Goal: Task Accomplishment & Management: Manage account settings

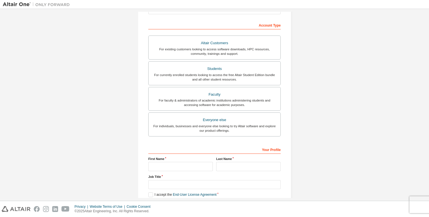
scroll to position [84, 0]
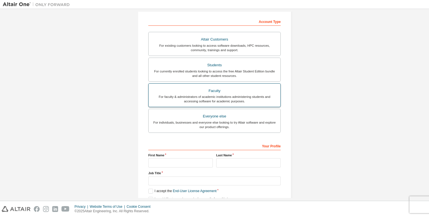
drag, startPoint x: 219, startPoint y: 85, endPoint x: 216, endPoint y: 84, distance: 3.2
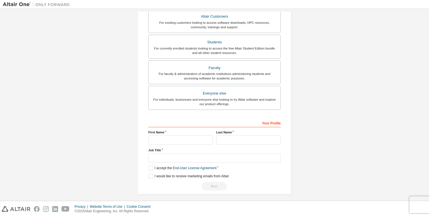
scroll to position [108, 0]
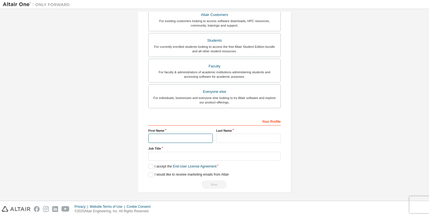
click at [170, 140] on input "text" at bounding box center [180, 138] width 65 height 9
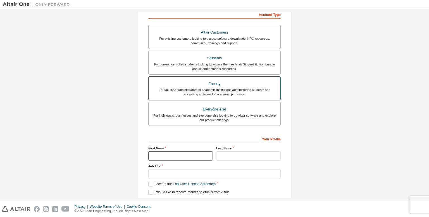
scroll to position [25, 0]
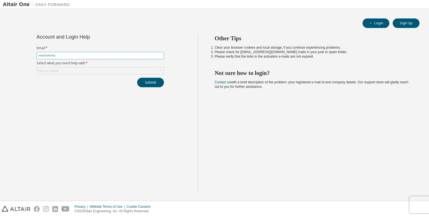
click at [93, 53] on span at bounding box center [100, 55] width 127 height 7
click at [403, 27] on button "Sign Up" at bounding box center [406, 22] width 27 height 9
click at [379, 20] on button "Login" at bounding box center [376, 22] width 27 height 9
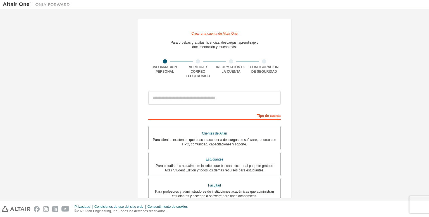
click at [340, 73] on div "Crear una cuenta de Altair One Para pruebas gratuitas, licencias, descargas, ap…" at bounding box center [214, 165] width 423 height 307
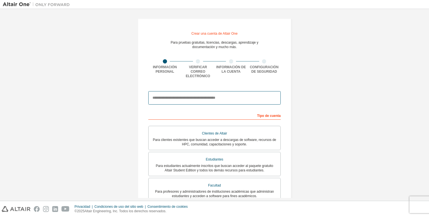
click at [197, 95] on input "email" at bounding box center [214, 97] width 132 height 13
type input "**********"
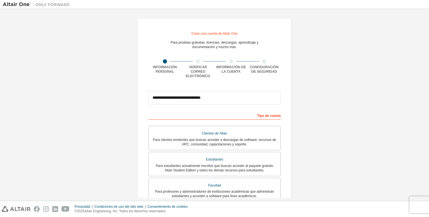
click at [308, 106] on div "**********" at bounding box center [214, 165] width 423 height 307
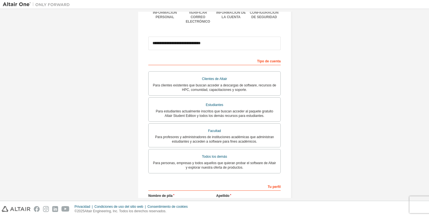
scroll to position [56, 0]
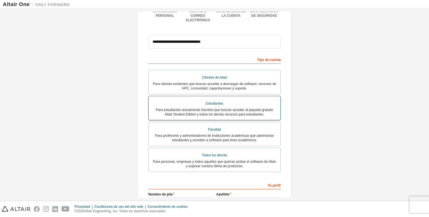
click at [239, 108] on font "Para estudiantes actualmente inscritos que buscan acceder al paquete gratuito A…" at bounding box center [214, 112] width 117 height 8
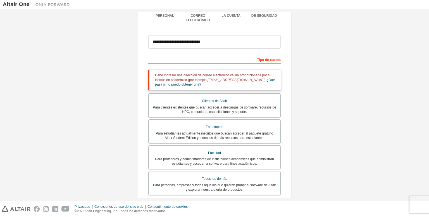
click at [238, 80] on div "Debe ingresar una dirección de correo electrónico válida proporcionada por su i…" at bounding box center [214, 80] width 132 height 20
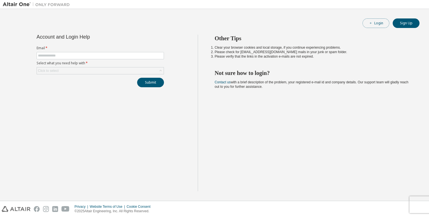
click at [379, 20] on button "Login" at bounding box center [376, 22] width 27 height 9
click at [411, 24] on button "Sign Up" at bounding box center [406, 22] width 27 height 9
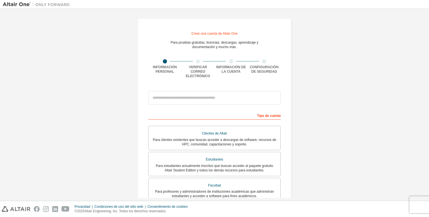
click at [327, 73] on div "Crear una cuenta de Altair One Para pruebas gratuitas, licencias, descargas, ap…" at bounding box center [214, 165] width 423 height 307
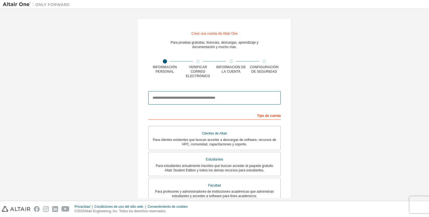
click at [218, 97] on input "email" at bounding box center [214, 97] width 132 height 13
paste input "**********"
type input "**********"
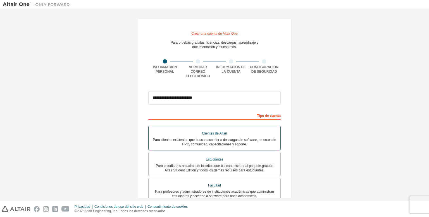
click at [195, 130] on div "Clientes de Altair" at bounding box center [214, 133] width 125 height 8
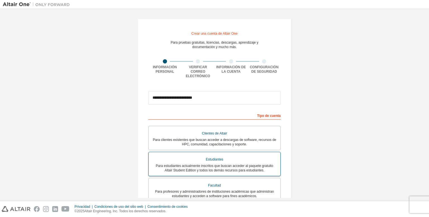
click at [211, 157] on font "Estudiantes" at bounding box center [215, 159] width 18 height 4
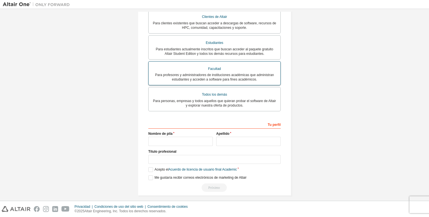
scroll to position [117, 0]
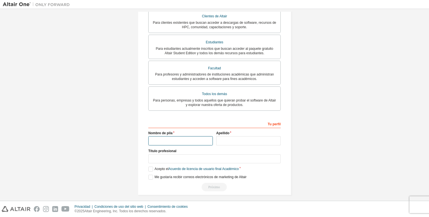
click at [186, 140] on input "text" at bounding box center [180, 140] width 65 height 9
type input "*****"
click at [219, 138] on input "text" at bounding box center [248, 140] width 65 height 9
type input "*********"
click at [189, 156] on input "text" at bounding box center [214, 158] width 132 height 9
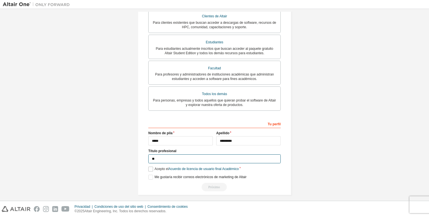
type input "**"
click at [160, 167] on font "Acepto el" at bounding box center [161, 169] width 14 height 4
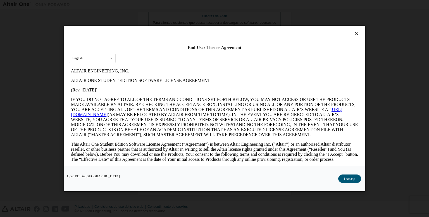
scroll to position [0, 0]
click at [355, 35] on icon at bounding box center [357, 33] width 6 height 5
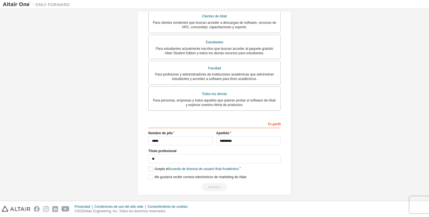
click at [150, 166] on label "Acepto el Acuerdo de licencia de usuario final Académico" at bounding box center [193, 168] width 90 height 5
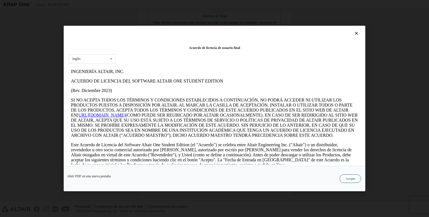
click at [354, 178] on font "Acepto" at bounding box center [351, 179] width 10 height 4
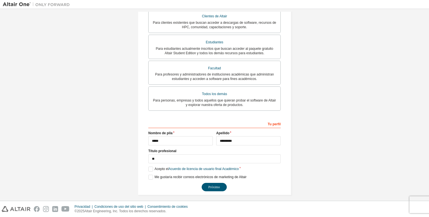
click at [152, 170] on div "**********" at bounding box center [214, 155] width 132 height 72
click at [210, 175] on font "Me gustaría recibir correos electrónicos de marketing de Altair" at bounding box center [200, 177] width 92 height 4
click at [211, 179] on div "**********" at bounding box center [214, 155] width 132 height 72
click at [208, 185] on font "Próximo" at bounding box center [213, 187] width 11 height 4
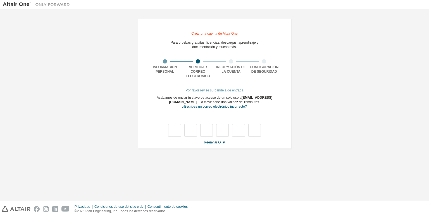
type input "*"
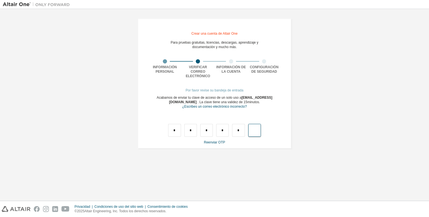
type input "*"
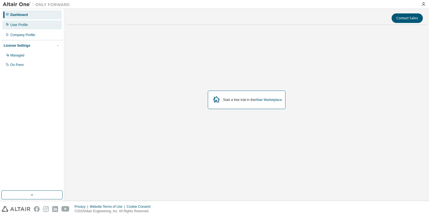
click at [22, 22] on div "User Profile" at bounding box center [31, 24] width 59 height 9
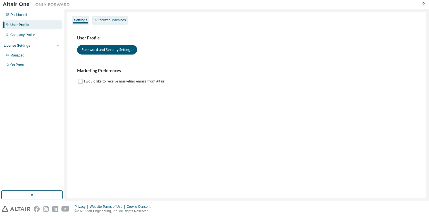
click at [110, 19] on div "Authorized Machines" at bounding box center [109, 20] width 31 height 4
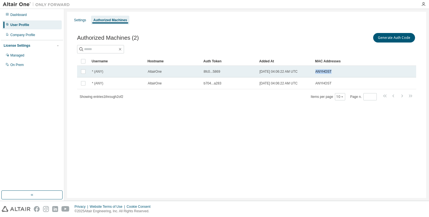
drag, startPoint x: 335, startPoint y: 71, endPoint x: 315, endPoint y: 73, distance: 20.7
click at [315, 73] on td "ANYHOST" at bounding box center [336, 72] width 47 height 12
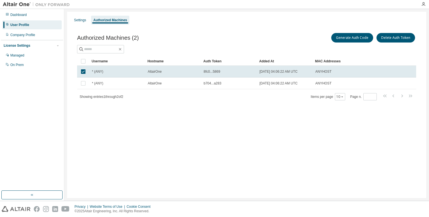
copy span "ANYHOST"
click at [22, 33] on div "Company Profile" at bounding box center [22, 35] width 25 height 4
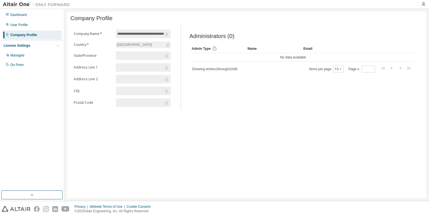
click at [151, 35] on input "**********" at bounding box center [140, 34] width 46 height 6
click at [277, 89] on div "Administrators (0) Clear Load Save Save As Field Operator Value Select filter S…" at bounding box center [302, 68] width 239 height 84
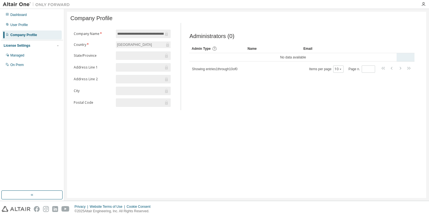
click at [323, 61] on td "No data available" at bounding box center [292, 57] width 207 height 8
click at [37, 5] on img at bounding box center [38, 5] width 70 height 6
click at [27, 4] on img at bounding box center [38, 5] width 70 height 6
click at [22, 14] on div "Dashboard" at bounding box center [18, 15] width 16 height 4
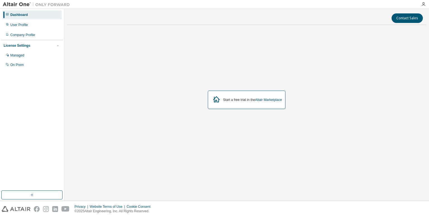
click at [238, 99] on div "Start a free trial in the Altair Marketplace" at bounding box center [252, 99] width 59 height 4
click at [411, 20] on button "Contact Sales" at bounding box center [407, 17] width 31 height 9
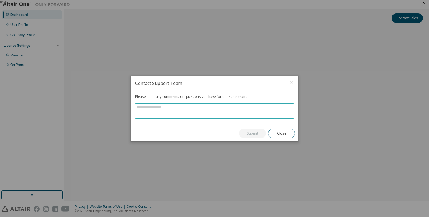
drag, startPoint x: 181, startPoint y: 108, endPoint x: 218, endPoint y: 108, distance: 36.9
click at [181, 109] on textarea at bounding box center [214, 111] width 158 height 15
click at [287, 81] on div at bounding box center [291, 82] width 13 height 15
click at [292, 82] on icon "close" at bounding box center [291, 82] width 3 height 3
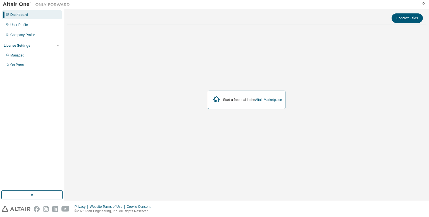
drag, startPoint x: 131, startPoint y: 61, endPoint x: 109, endPoint y: 56, distance: 22.4
